Goal: Task Accomplishment & Management: Complete application form

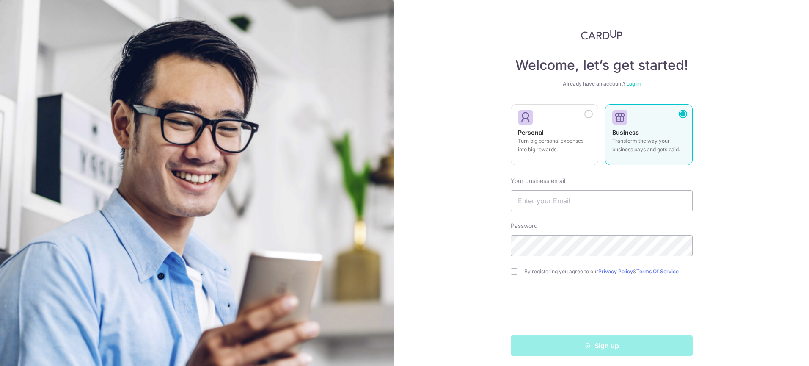
scroll to position [4, 0]
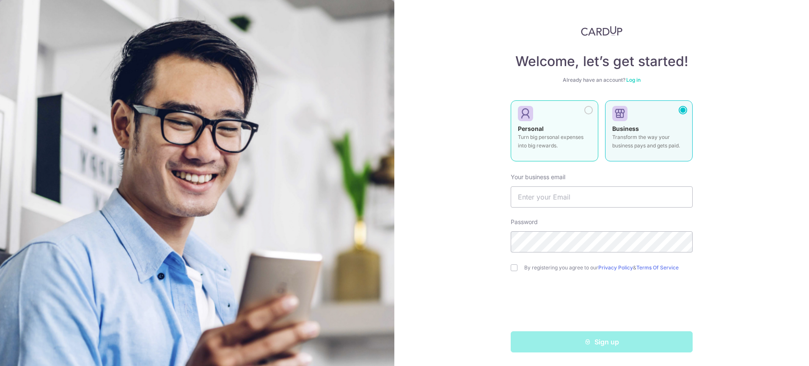
click at [540, 131] on strong "Personal" at bounding box center [531, 128] width 26 height 7
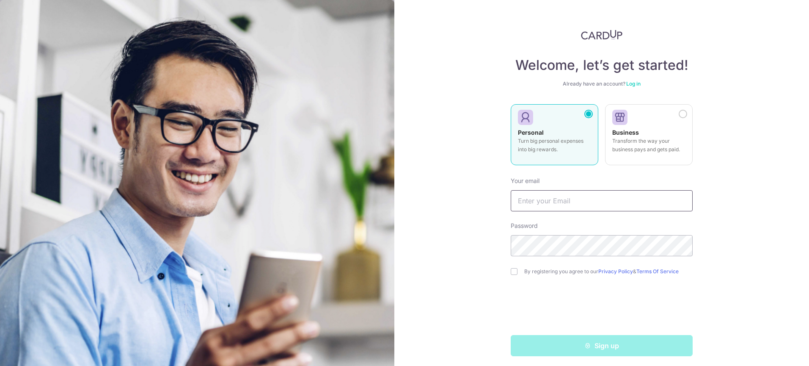
click at [577, 205] on input "text" at bounding box center [602, 200] width 182 height 21
type input "[EMAIL_ADDRESS][DOMAIN_NAME]"
click at [514, 272] on input "checkbox" at bounding box center [514, 271] width 7 height 7
checkbox input "true"
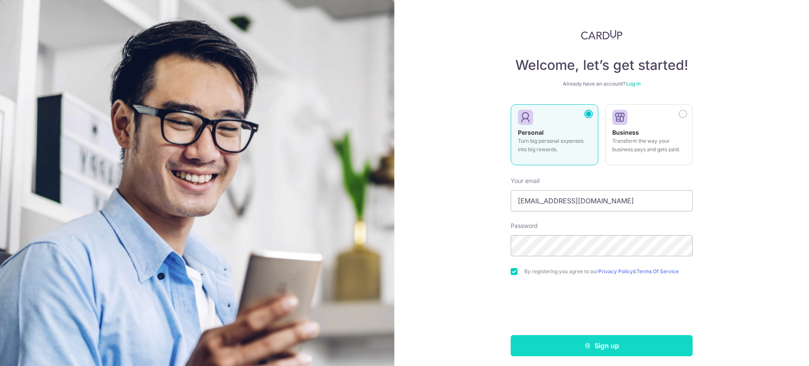
click at [606, 342] on button "Sign up" at bounding box center [602, 345] width 182 height 21
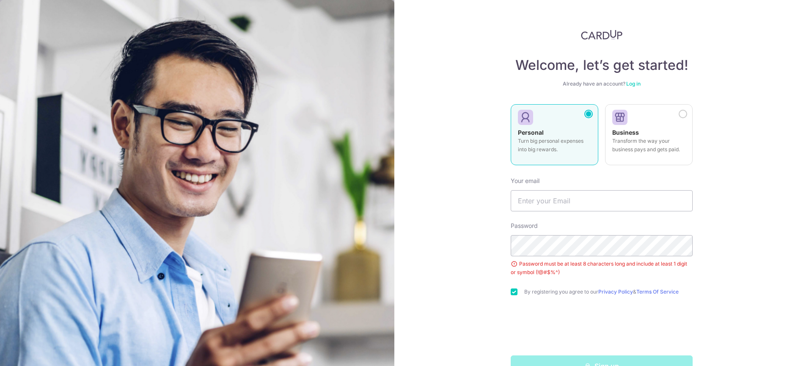
scroll to position [24, 0]
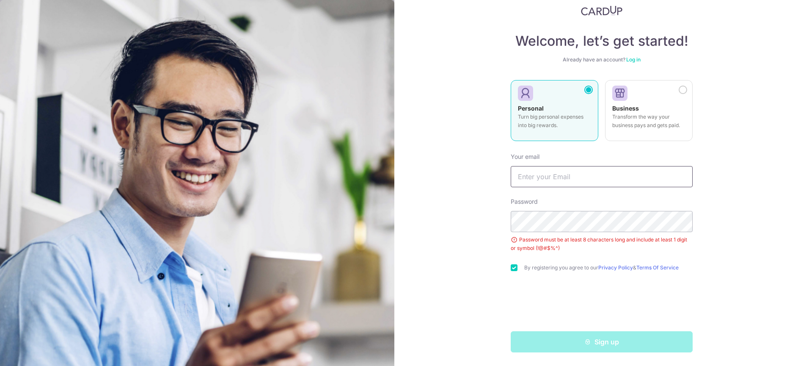
click at [572, 171] on input "text" at bounding box center [602, 176] width 182 height 21
type input "[EMAIL_ADDRESS][DOMAIN_NAME]"
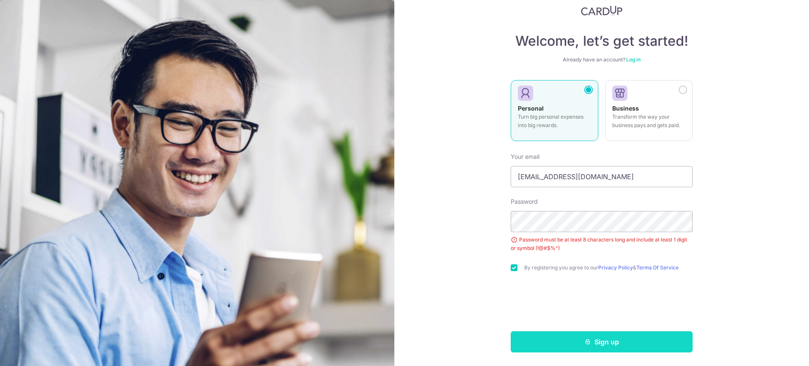
click at [615, 340] on button "Sign up" at bounding box center [602, 341] width 182 height 21
